Goal: Find specific page/section: Find specific page/section

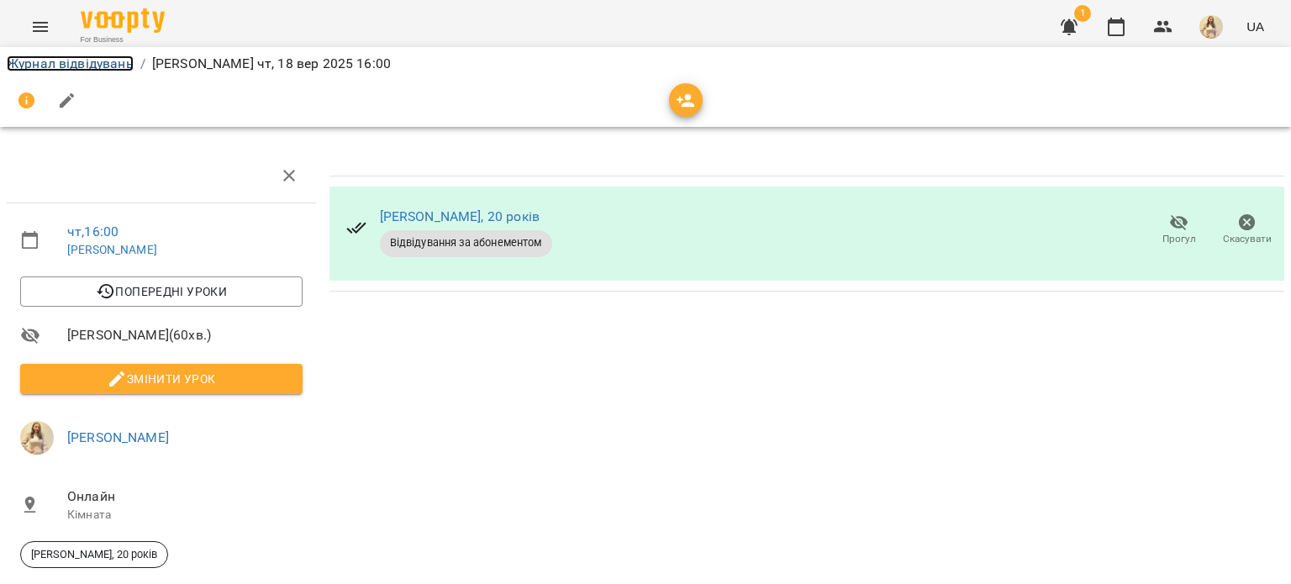
click at [125, 70] on link "Журнал відвідувань" at bounding box center [70, 63] width 127 height 16
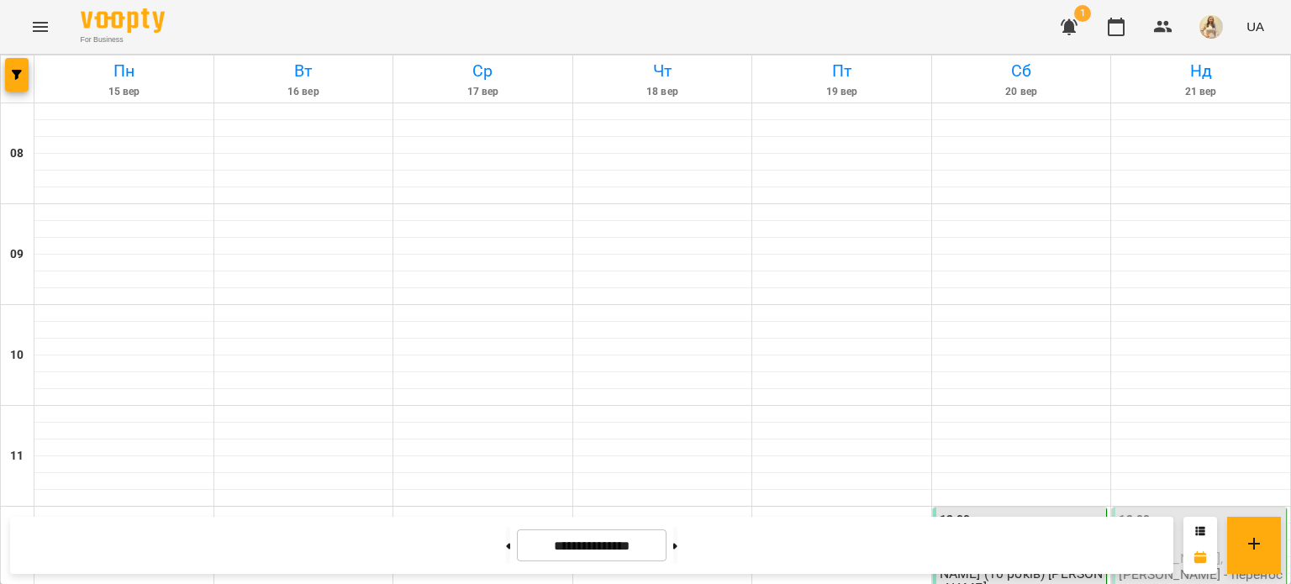
scroll to position [587, 0]
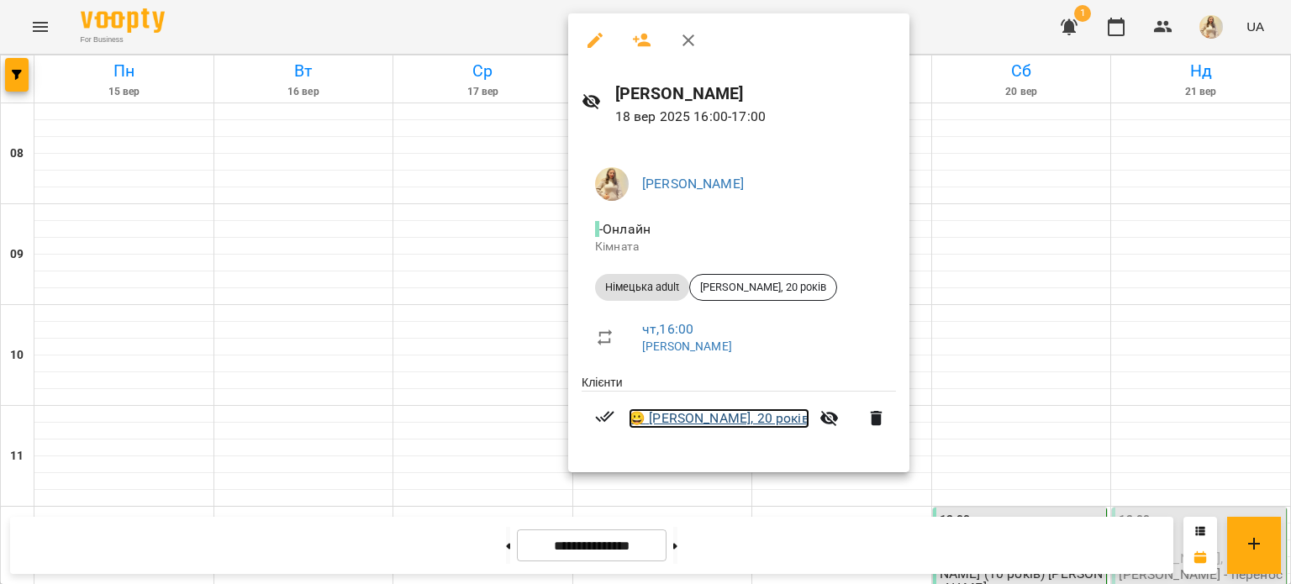
click at [716, 412] on link "😀 [PERSON_NAME], 20 років" at bounding box center [719, 418] width 181 height 20
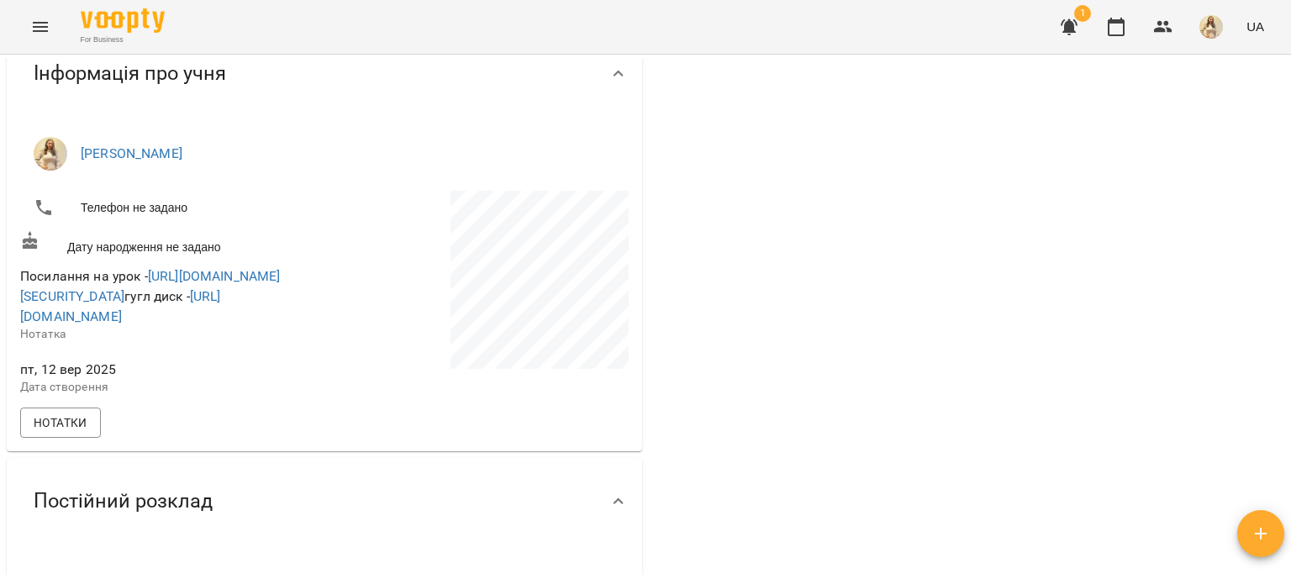
scroll to position [171, 0]
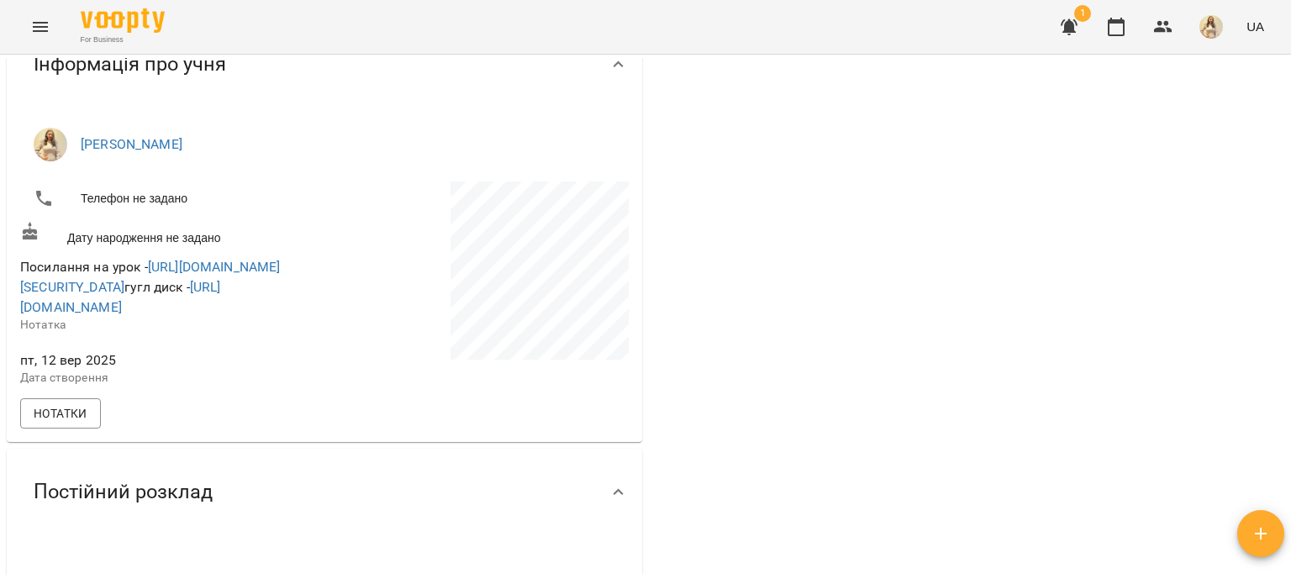
drag, startPoint x: 69, startPoint y: 365, endPoint x: 0, endPoint y: 345, distance: 71.6
click at [0, 345] on div "**********" at bounding box center [645, 347] width 1291 height 584
copy link "[URL][DOMAIN_NAME]"
